Goal: Information Seeking & Learning: Learn about a topic

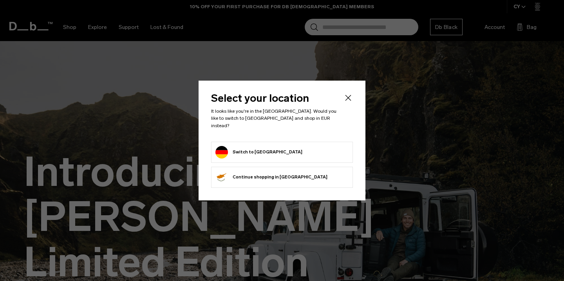
click at [307, 147] on form "Switch to [GEOGRAPHIC_DATA]" at bounding box center [282, 152] width 133 height 13
click at [261, 149] on button "Switch to [GEOGRAPHIC_DATA]" at bounding box center [259, 152] width 87 height 13
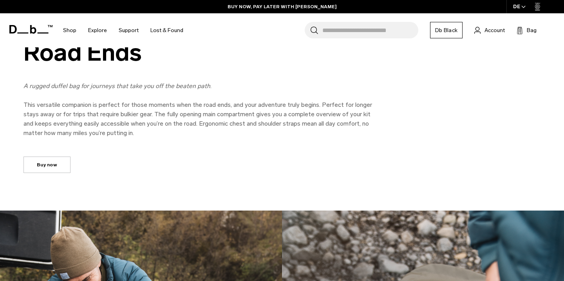
scroll to position [1524, 0]
